Goal: Task Accomplishment & Management: Manage account settings

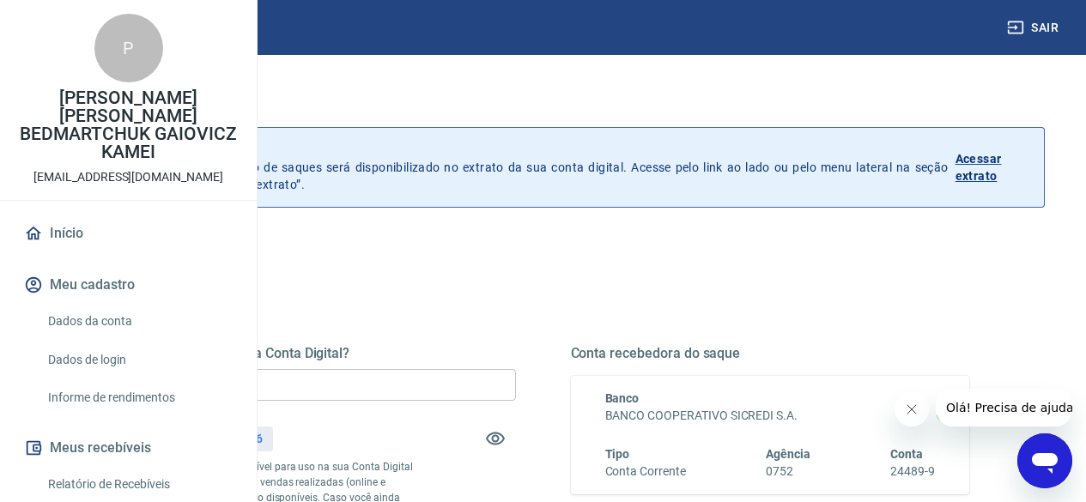
click at [516, 385] on input "R$ 0,00" at bounding box center [316, 385] width 399 height 32
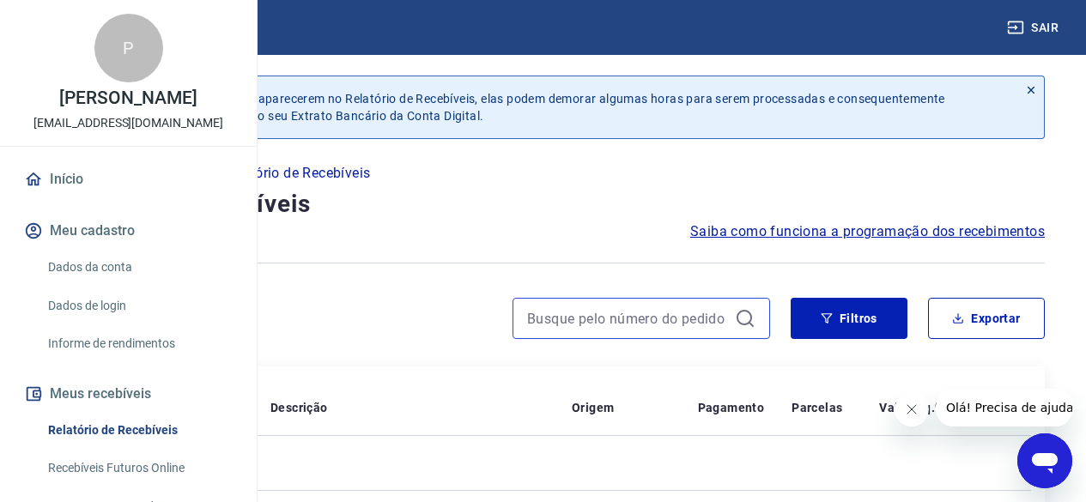
click at [657, 318] on input at bounding box center [627, 319] width 201 height 26
paste input "609018401"
click at [657, 318] on input "609018401" at bounding box center [627, 319] width 201 height 26
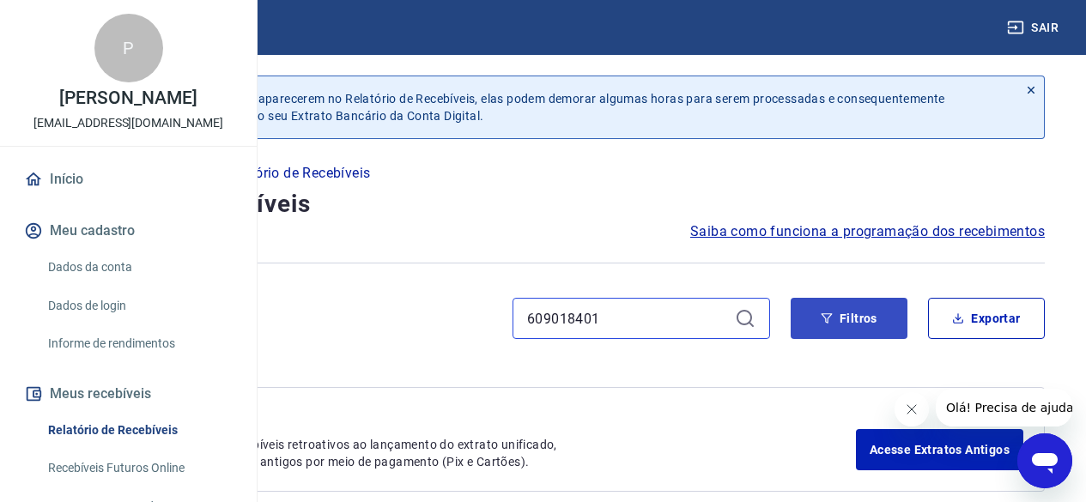
type input "609018401"
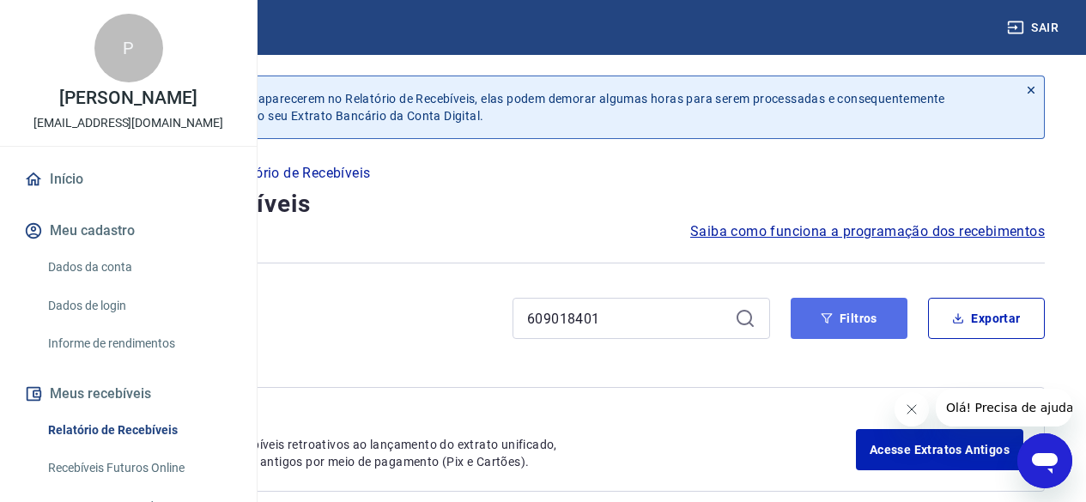
click at [842, 315] on button "Filtros" at bounding box center [849, 318] width 117 height 41
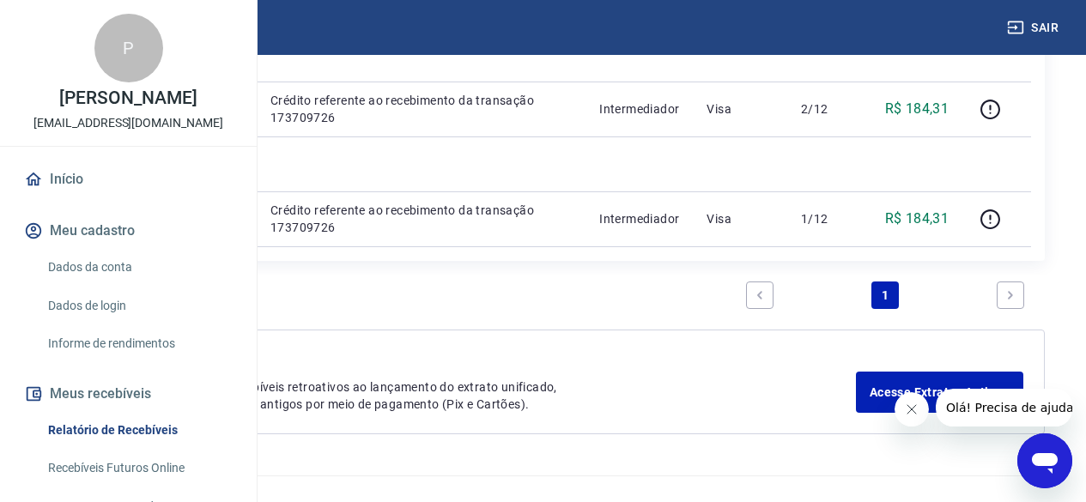
scroll to position [1803, 0]
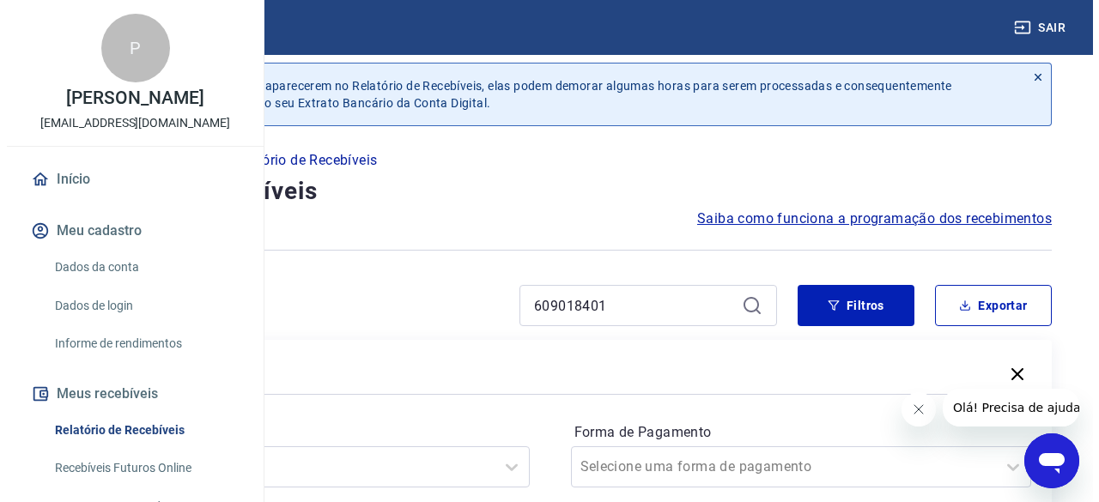
scroll to position [0, 0]
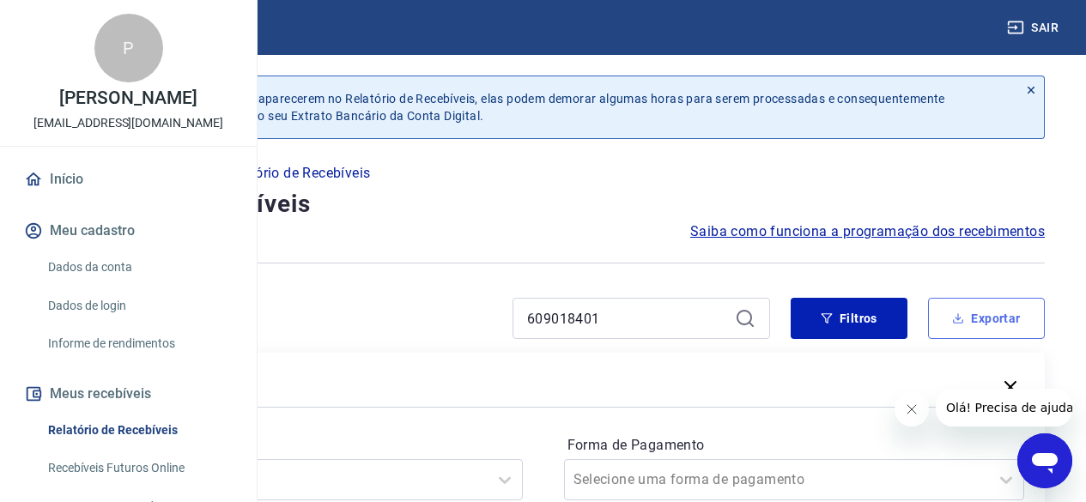
click at [973, 318] on button "Exportar" at bounding box center [986, 318] width 117 height 41
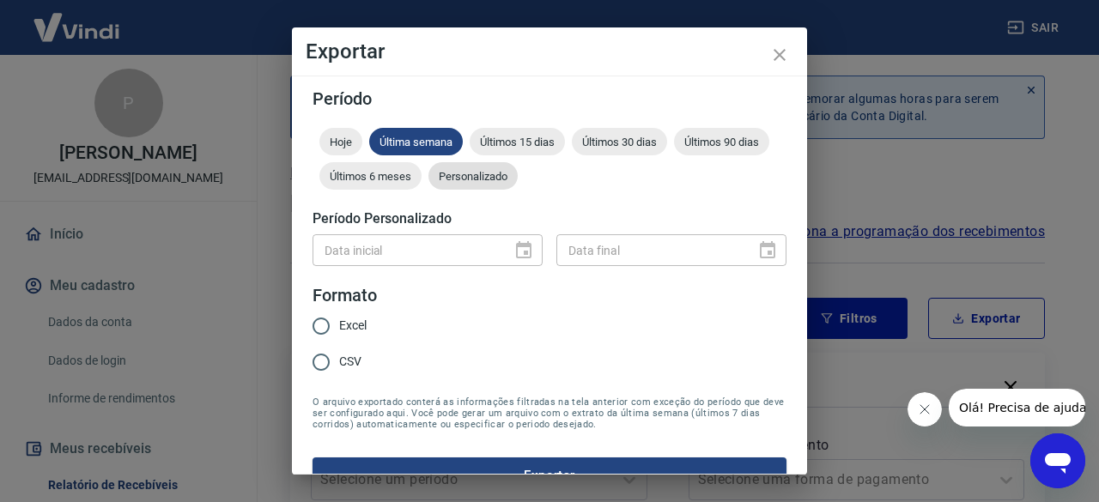
click at [518, 179] on span "Personalizado" at bounding box center [472, 176] width 89 height 13
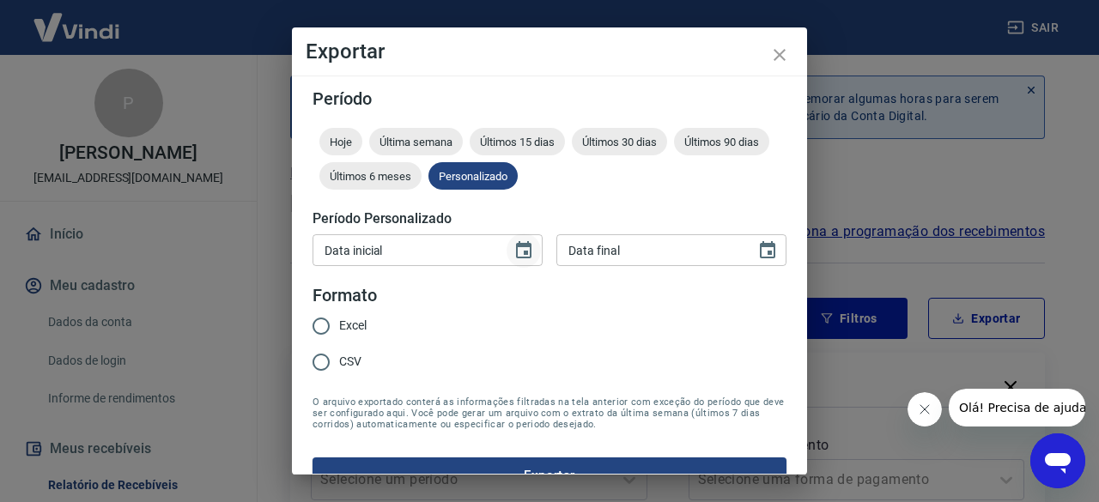
click at [515, 255] on icon "Choose date" at bounding box center [523, 250] width 21 height 21
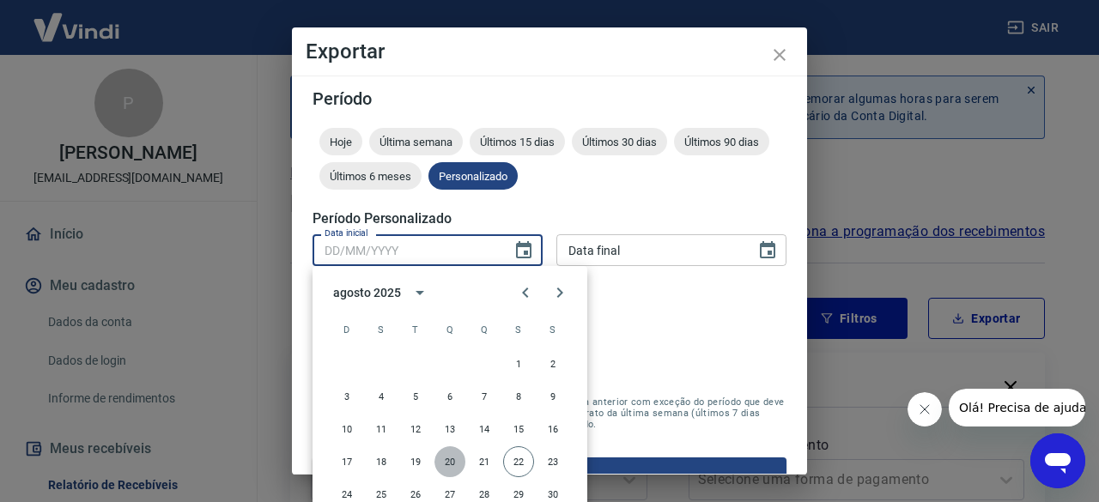
click at [445, 459] on button "20" at bounding box center [449, 461] width 31 height 31
type input "20/08/2025"
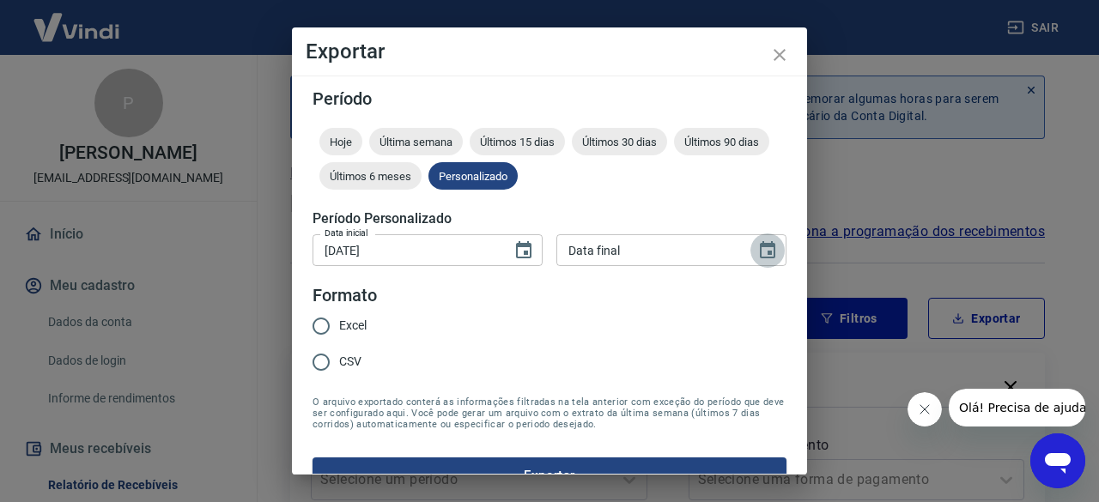
click at [760, 250] on icon "Choose date" at bounding box center [767, 250] width 21 height 21
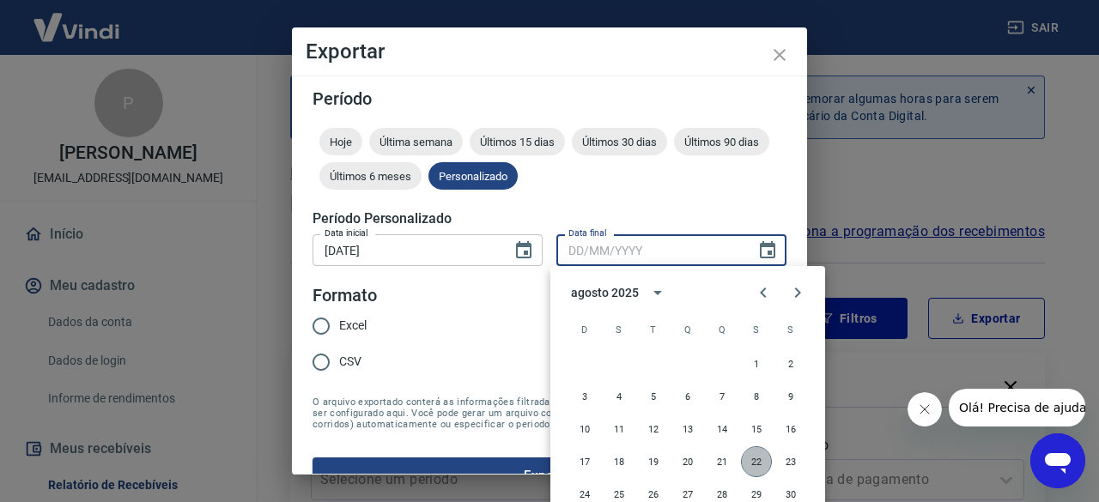
click at [769, 466] on button "22" at bounding box center [756, 461] width 31 height 31
type input "22/08/2025"
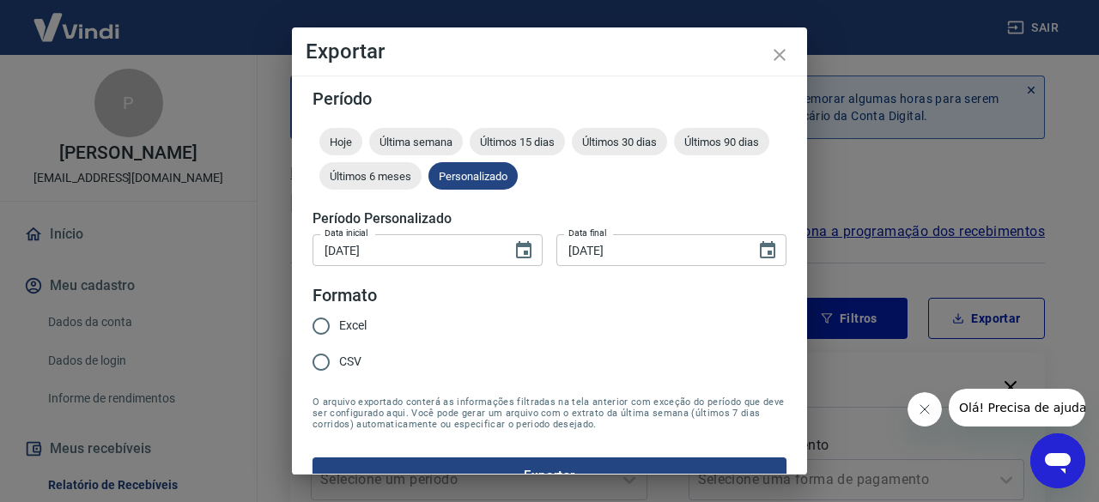
click at [329, 331] on input "Excel" at bounding box center [321, 326] width 36 height 36
radio input "true"
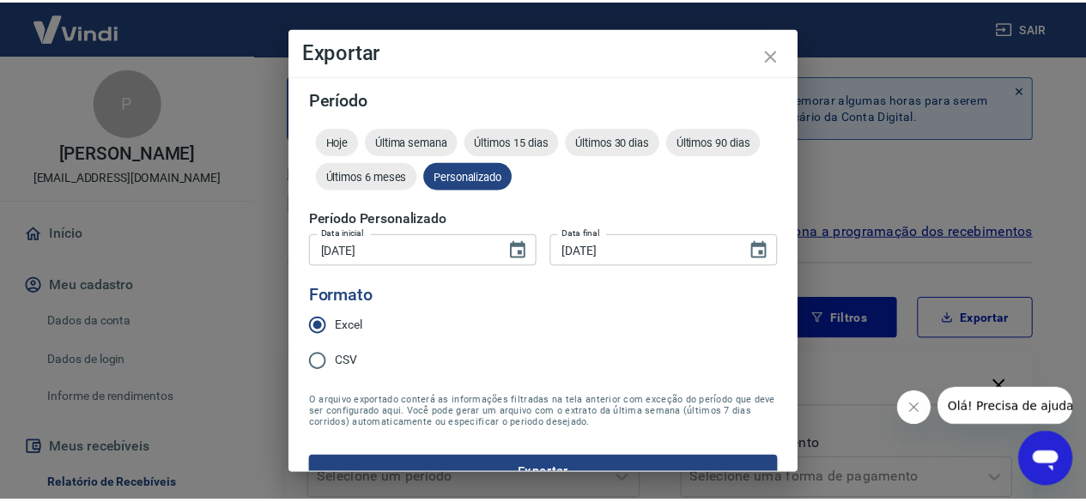
scroll to position [33, 0]
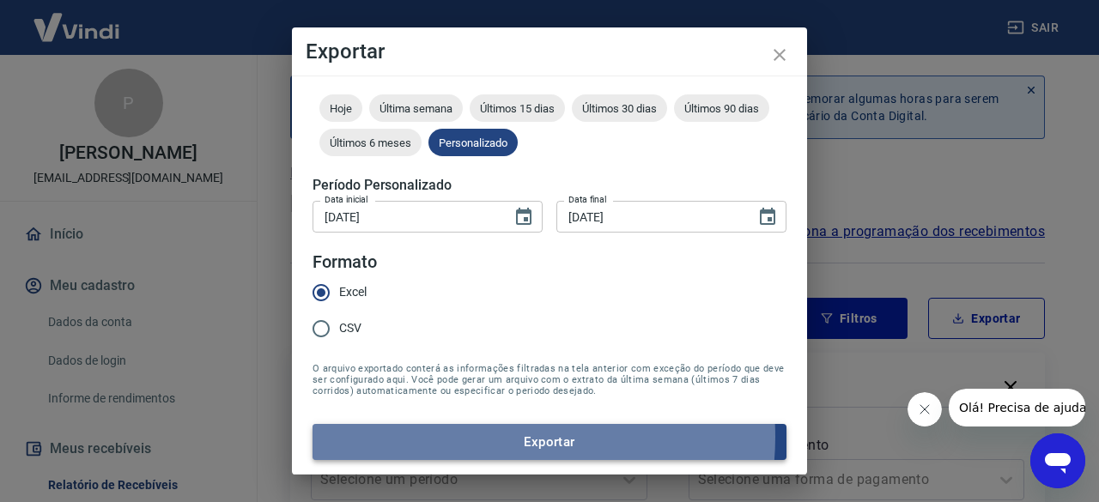
click at [499, 437] on button "Exportar" at bounding box center [550, 442] width 474 height 36
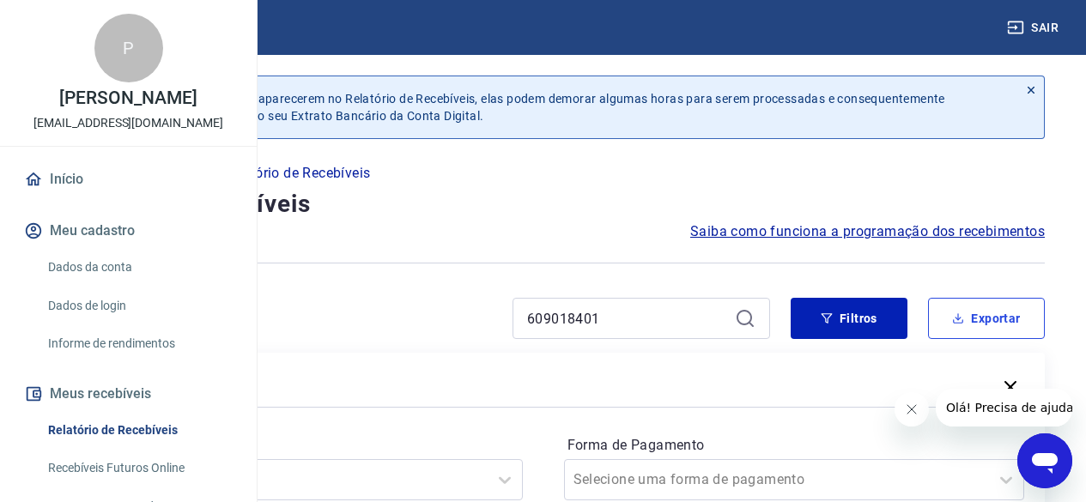
scroll to position [86, 0]
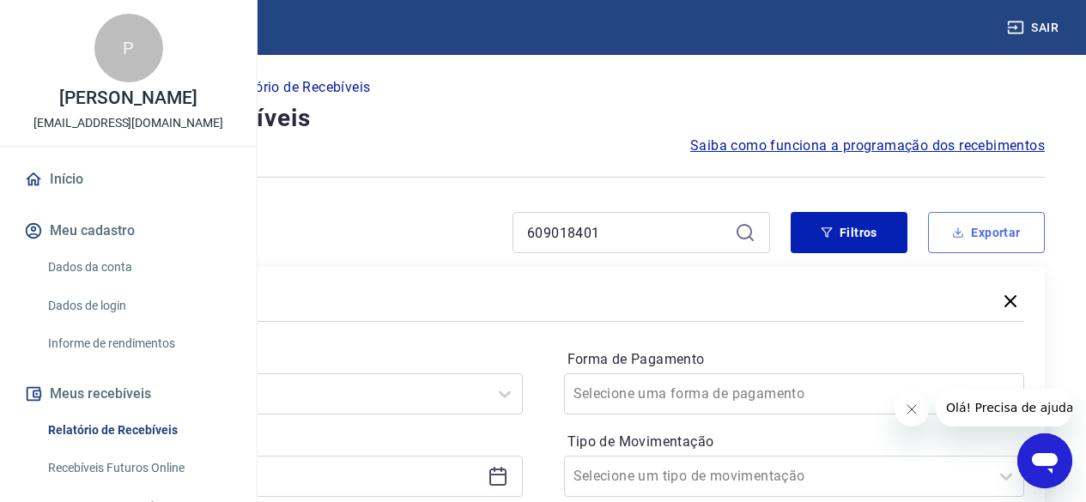
drag, startPoint x: 949, startPoint y: 238, endPoint x: 904, endPoint y: 270, distance: 54.8
click at [949, 238] on button "Exportar" at bounding box center [986, 232] width 117 height 41
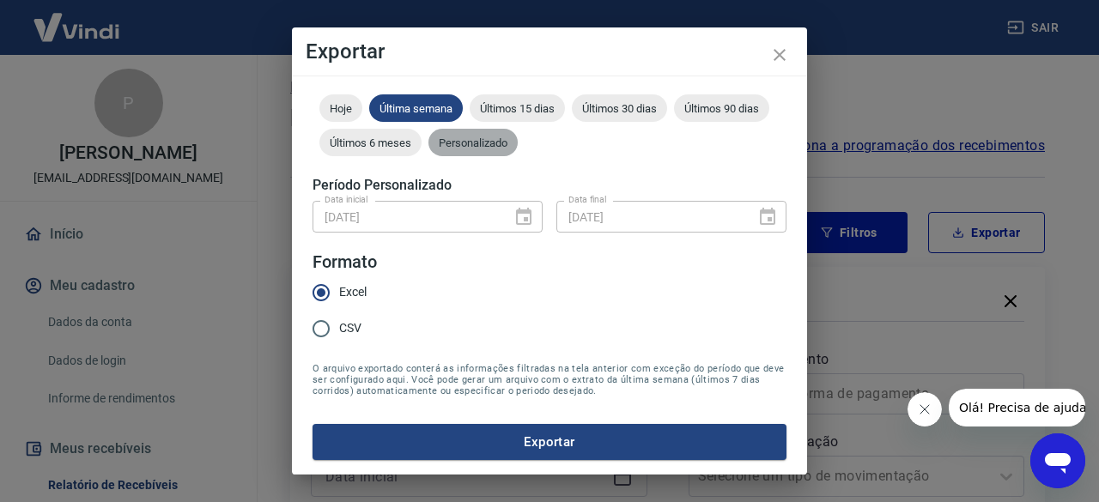
click at [518, 149] on div "Personalizado" at bounding box center [472, 142] width 89 height 27
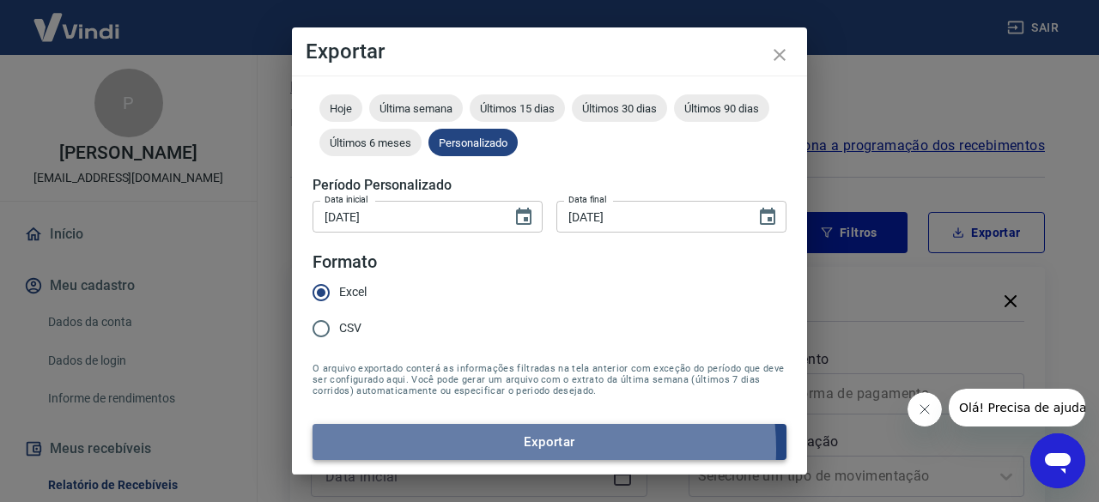
click at [537, 449] on button "Exportar" at bounding box center [550, 442] width 474 height 36
